Goal: Information Seeking & Learning: Learn about a topic

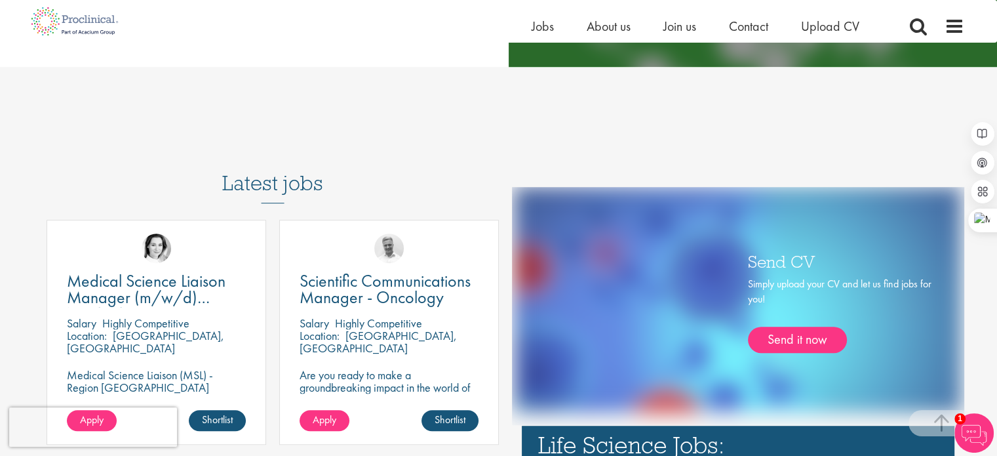
scroll to position [753, 0]
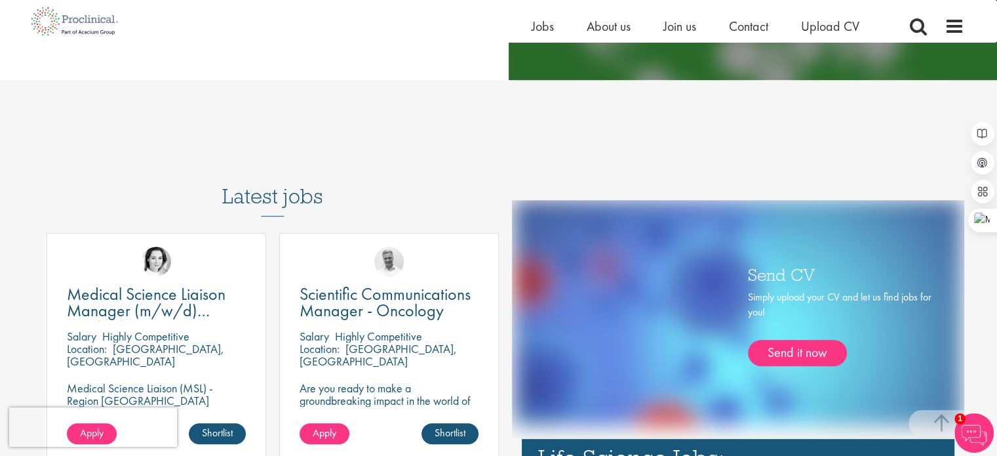
scroll to position [612, 0]
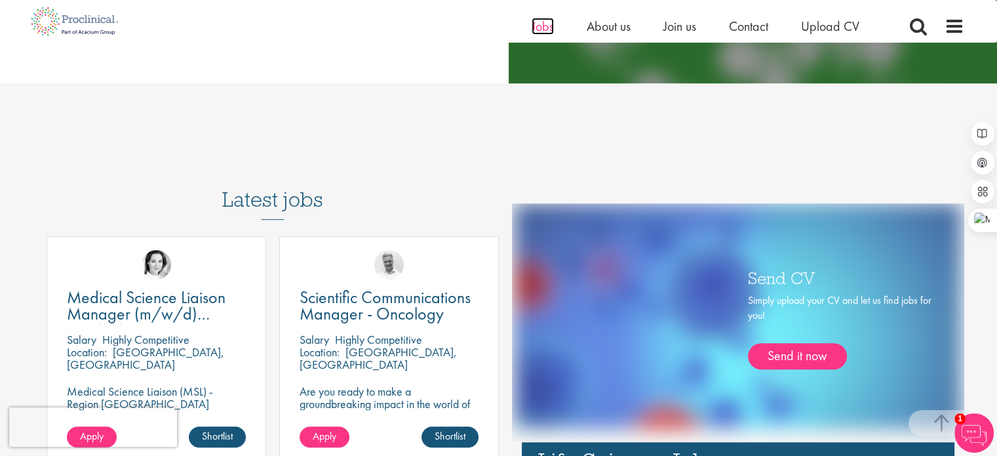
click at [534, 26] on span "Jobs" at bounding box center [543, 26] width 22 height 17
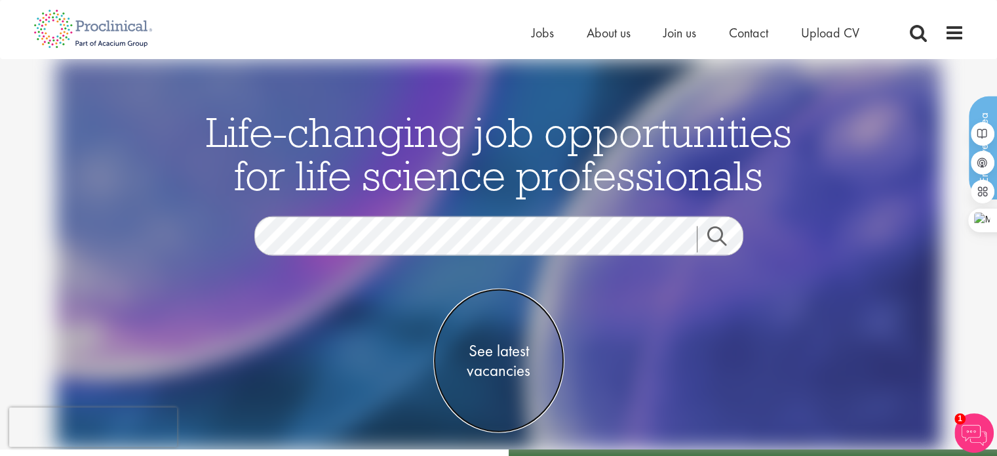
click at [483, 348] on span "See latest vacancies" at bounding box center [498, 360] width 131 height 39
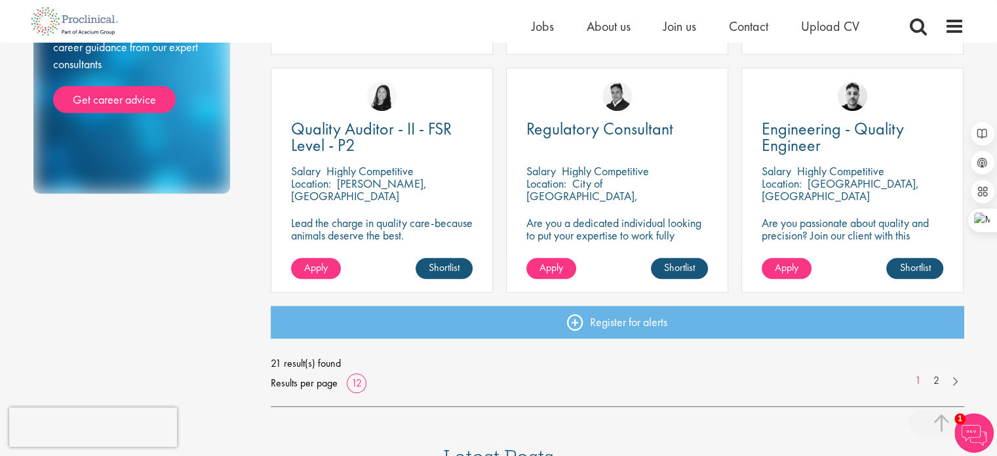
scroll to position [955, 0]
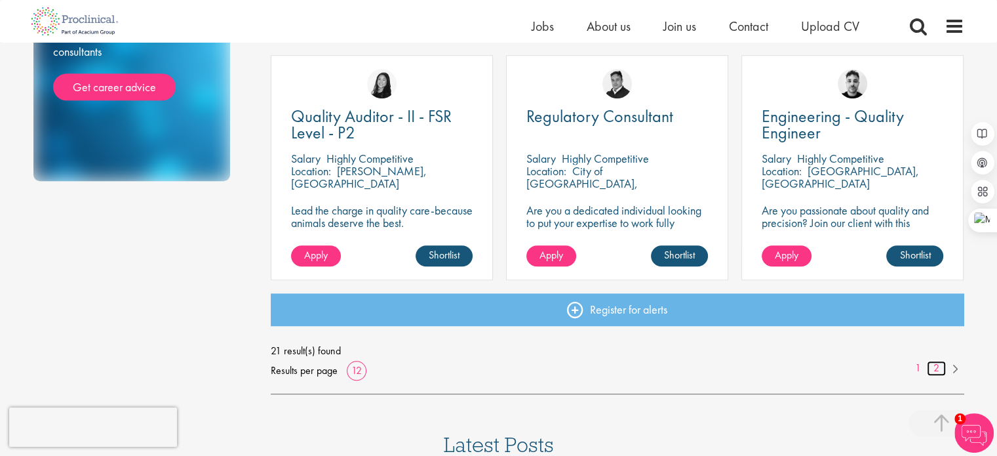
click at [936, 369] on link "2" at bounding box center [936, 368] width 19 height 15
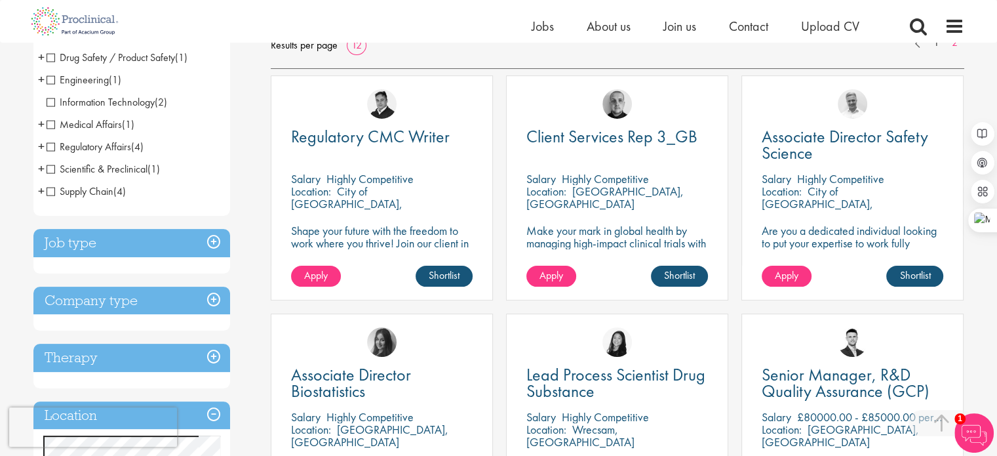
scroll to position [195, 0]
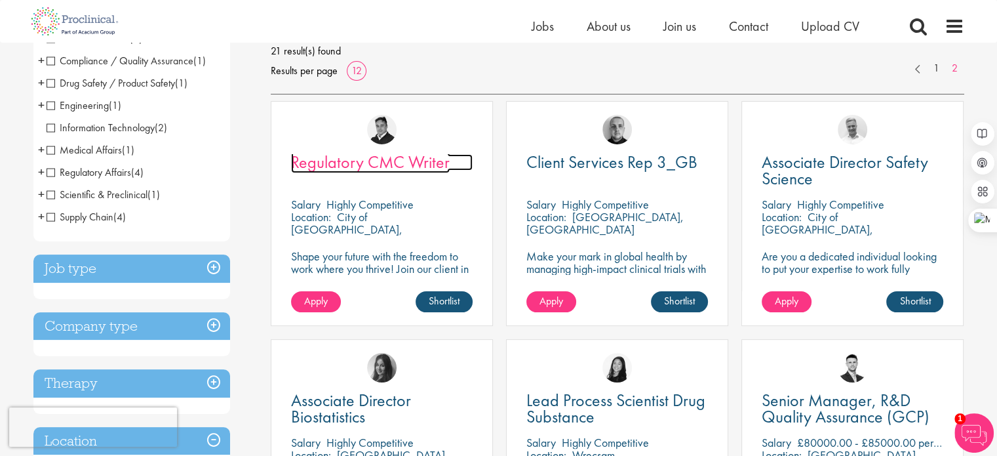
click at [354, 165] on span "Regulatory CMC Writer" at bounding box center [370, 162] width 159 height 22
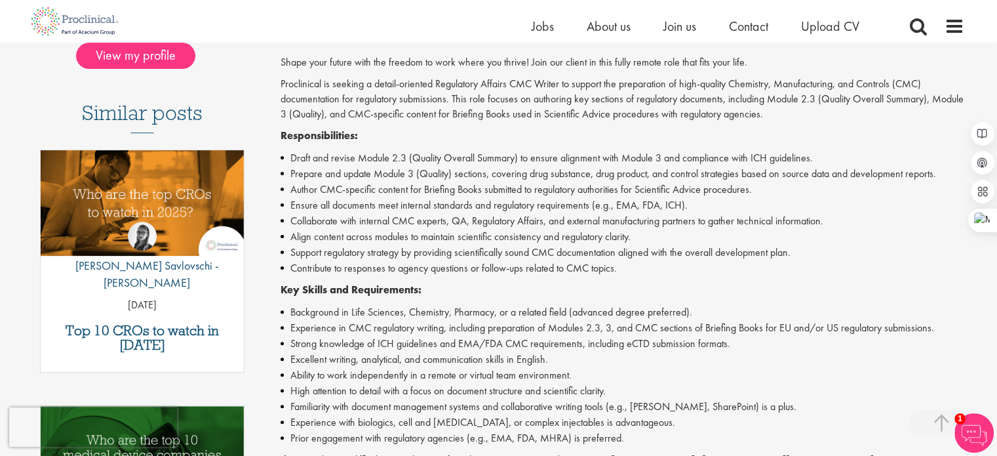
scroll to position [325, 0]
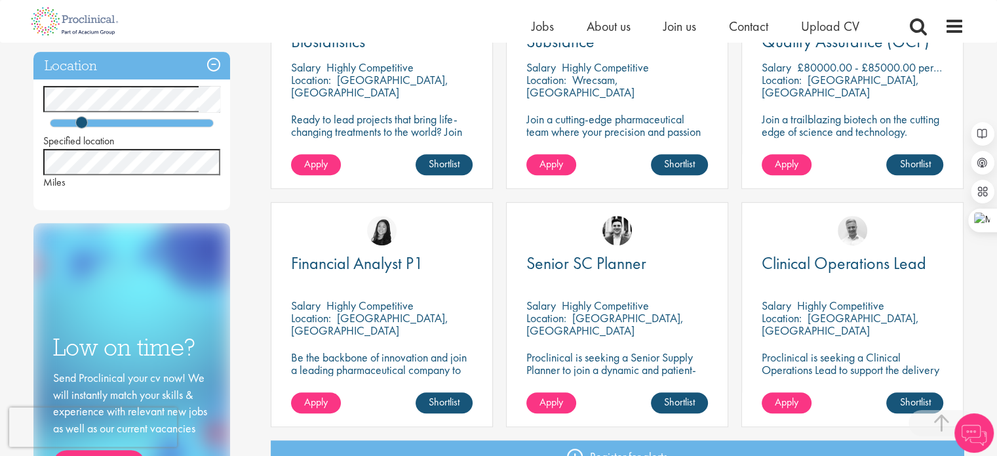
scroll to position [825, 0]
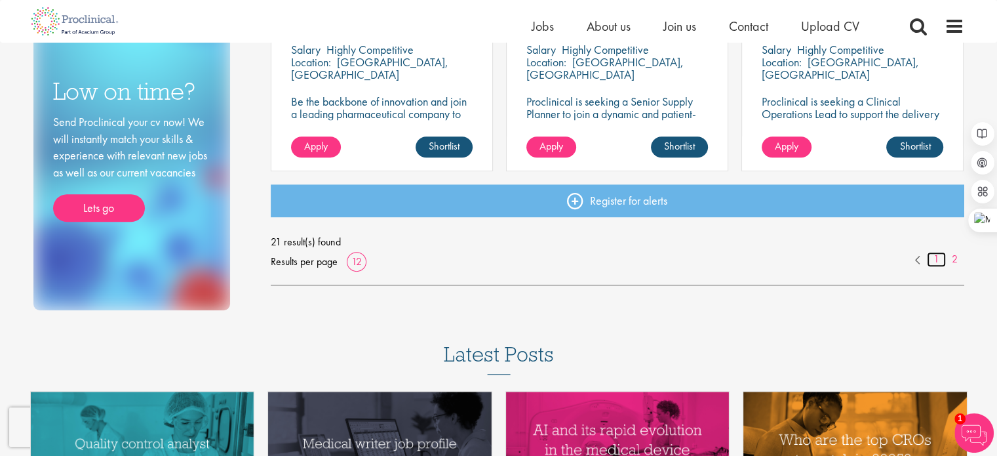
click at [936, 264] on link "1" at bounding box center [936, 259] width 19 height 15
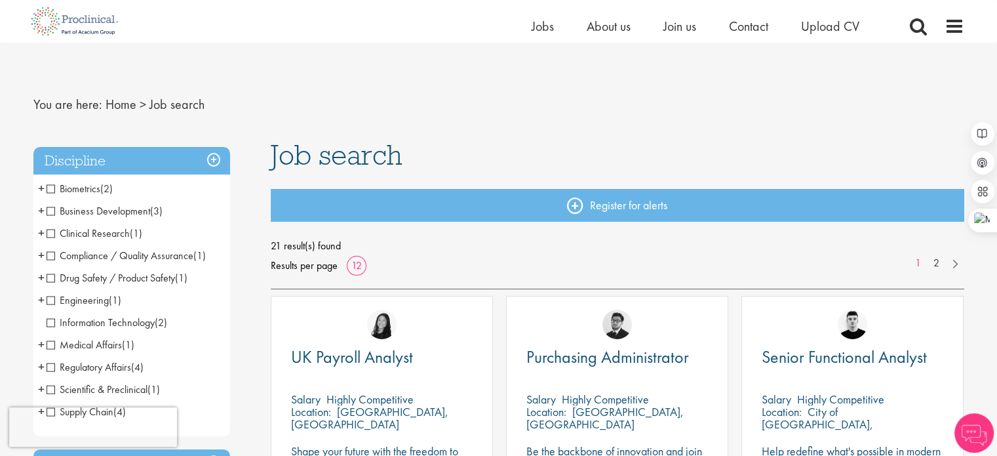
scroll to position [79, 0]
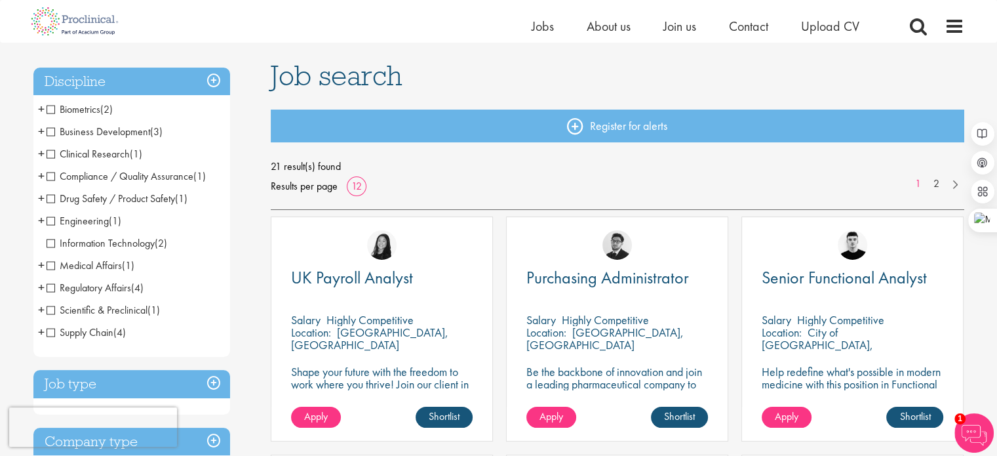
click at [52, 264] on span "Medical Affairs" at bounding box center [84, 265] width 75 height 14
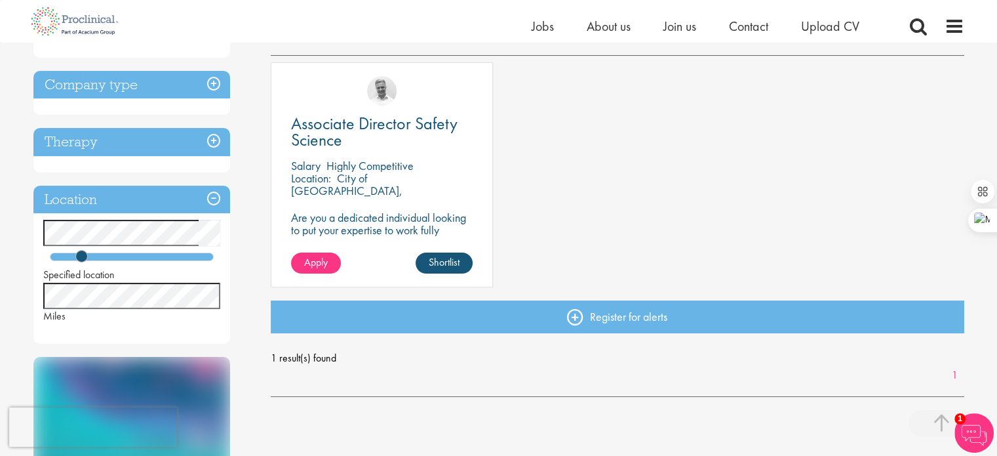
scroll to position [227, 0]
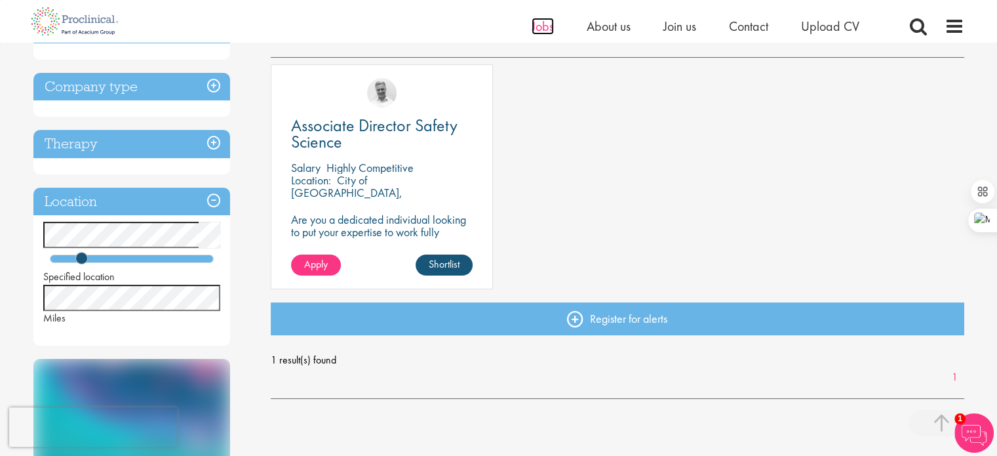
click at [547, 24] on span "Jobs" at bounding box center [543, 26] width 22 height 17
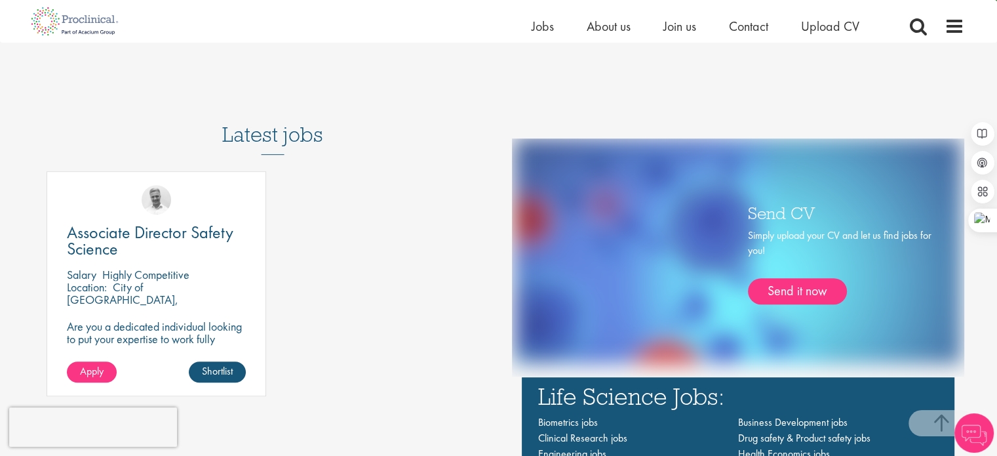
scroll to position [826, 0]
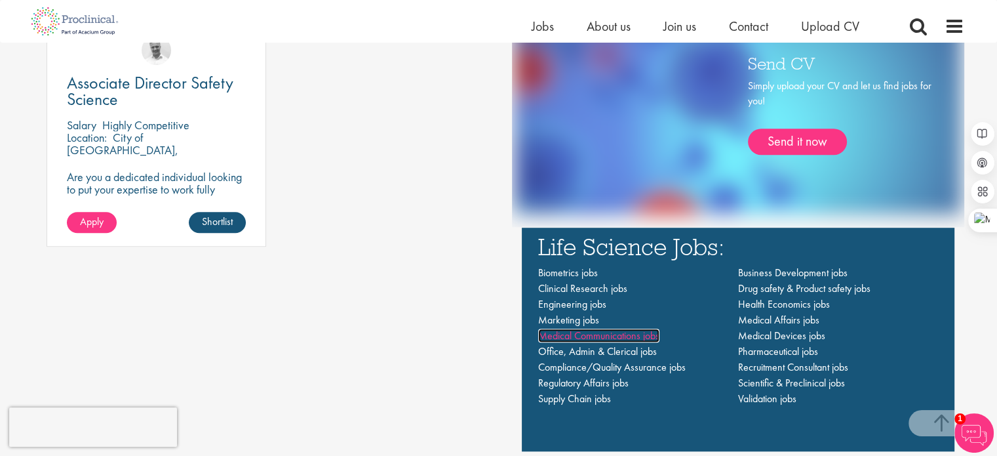
click at [608, 334] on span "Medical Communications jobs" at bounding box center [598, 335] width 121 height 14
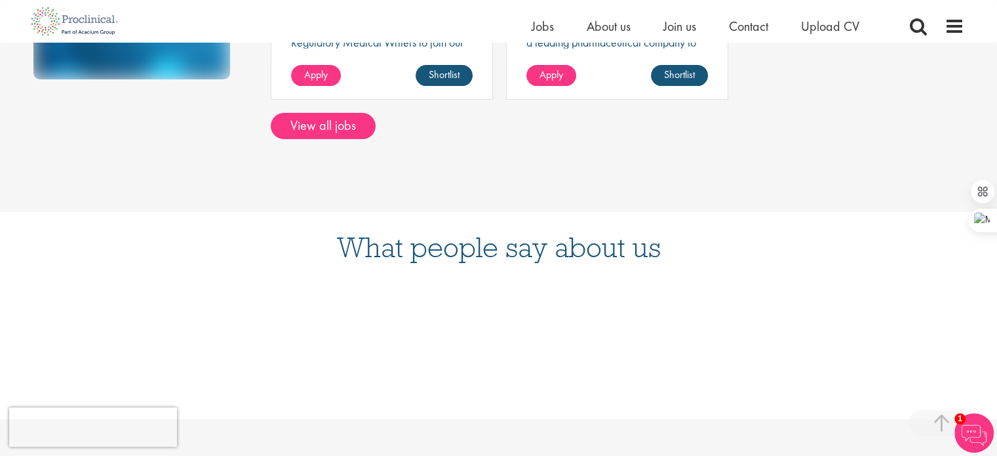
scroll to position [372, 0]
